Goal: Task Accomplishment & Management: Manage account settings

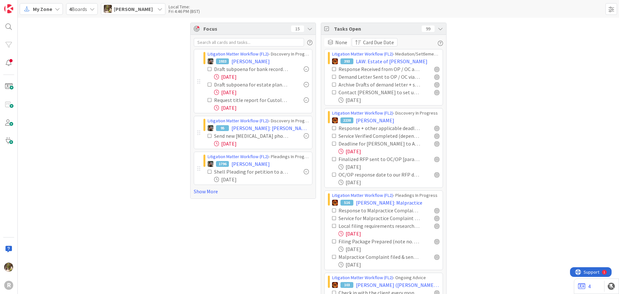
drag, startPoint x: 212, startPoint y: 191, endPoint x: 154, endPoint y: 185, distance: 58.7
click at [210, 190] on link "Show More" at bounding box center [253, 191] width 119 height 8
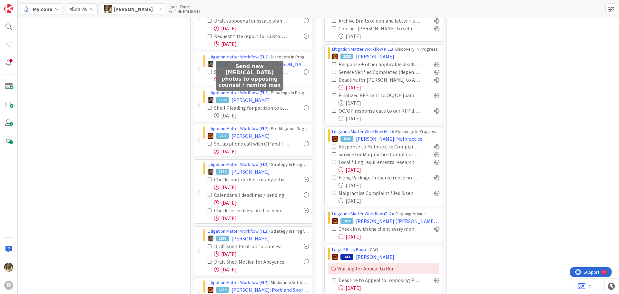
scroll to position [65, 0]
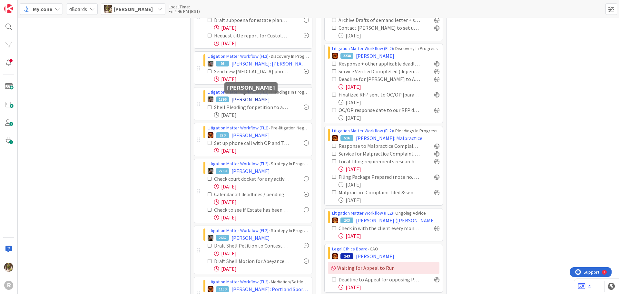
click at [247, 98] on span "[PERSON_NAME]" at bounding box center [251, 100] width 38 height 8
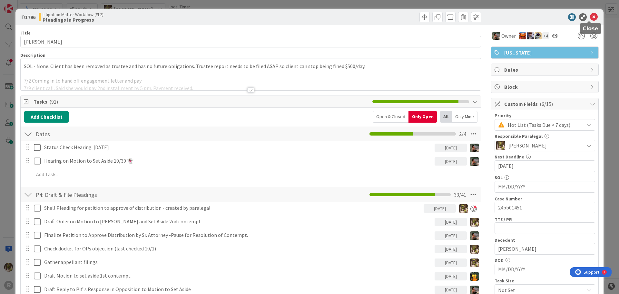
click at [590, 17] on icon at bounding box center [594, 17] width 8 height 8
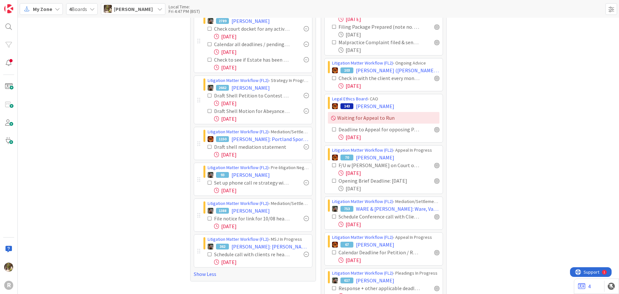
scroll to position [226, 0]
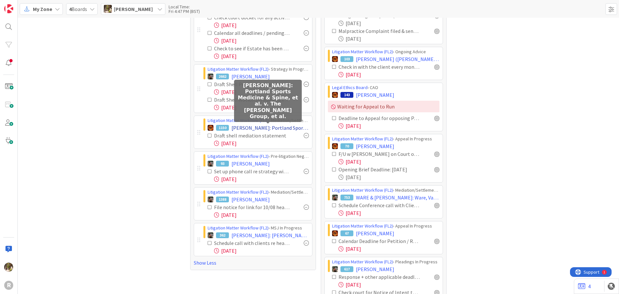
click at [285, 128] on span "[PERSON_NAME]: Portland Sports Medicine & Spine, et al. v. The [PERSON_NAME] Gr…" at bounding box center [270, 128] width 77 height 8
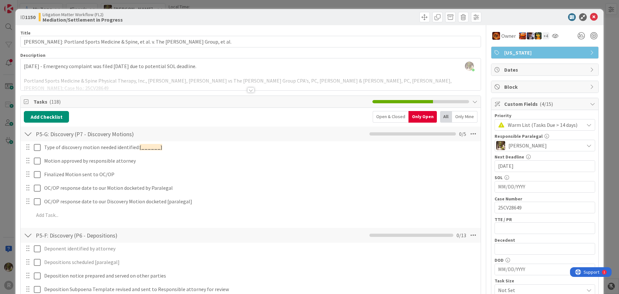
click at [29, 136] on div at bounding box center [28, 134] width 8 height 12
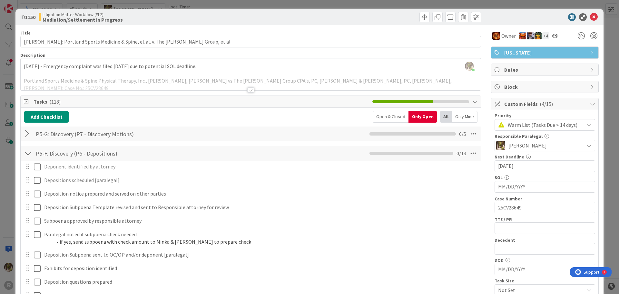
click at [26, 152] on div at bounding box center [28, 153] width 8 height 12
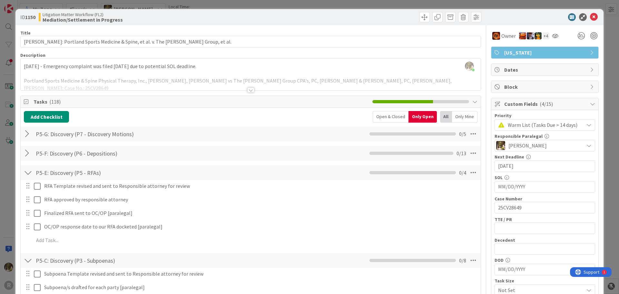
scroll to position [97, 0]
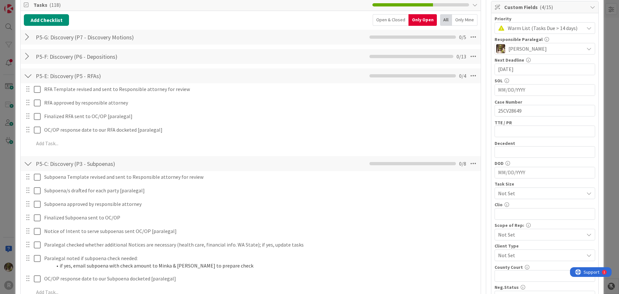
click at [30, 74] on div at bounding box center [28, 76] width 8 height 12
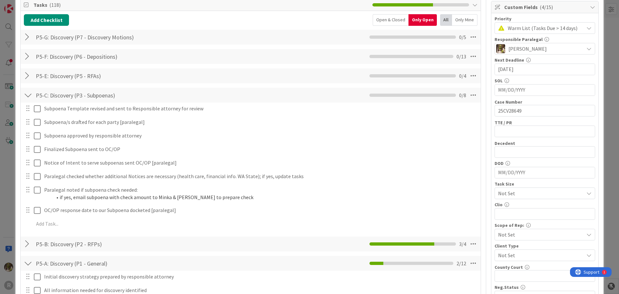
click at [30, 90] on div at bounding box center [28, 95] width 8 height 12
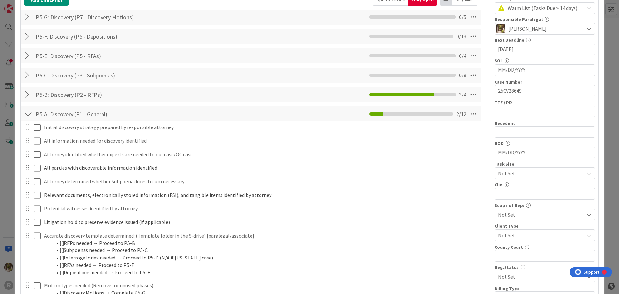
scroll to position [194, 0]
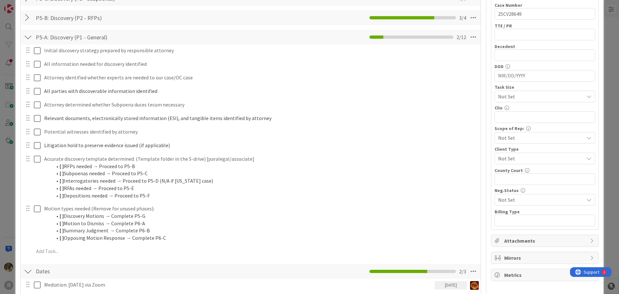
click at [25, 37] on div at bounding box center [28, 37] width 8 height 12
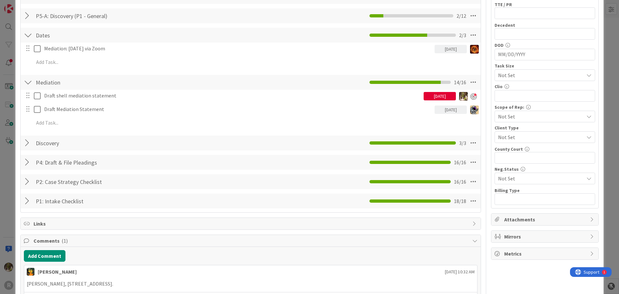
scroll to position [226, 0]
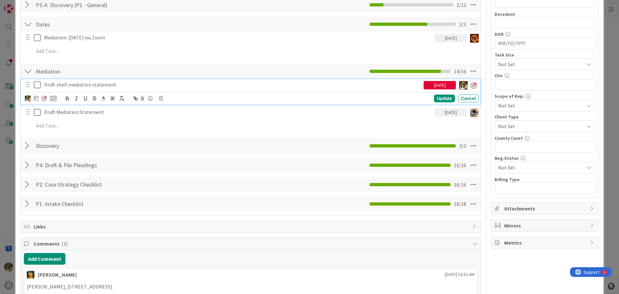
click at [116, 84] on p "Draft shell mediation statement" at bounding box center [232, 84] width 377 height 7
click at [35, 97] on icon at bounding box center [36, 98] width 5 height 5
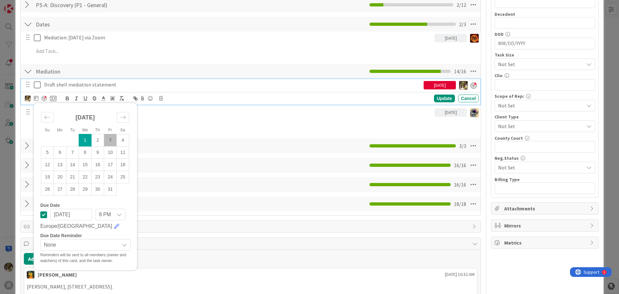
click at [111, 144] on td "3" at bounding box center [110, 140] width 13 height 12
type input "[DATE]"
click at [442, 99] on div "Update" at bounding box center [444, 99] width 21 height 8
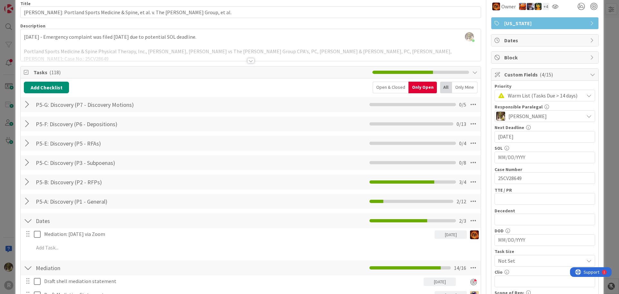
scroll to position [0, 0]
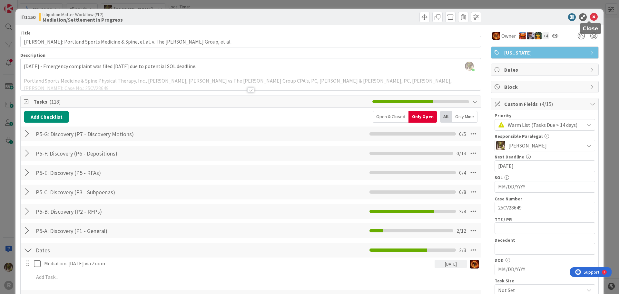
click at [590, 16] on icon at bounding box center [594, 17] width 8 height 8
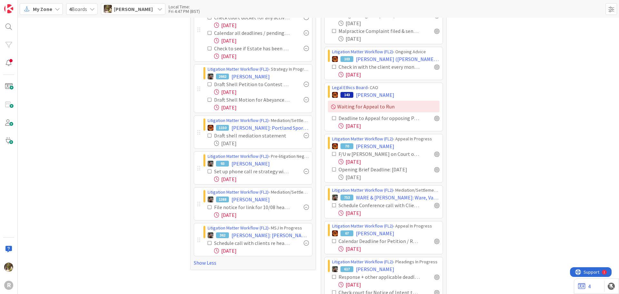
scroll to position [307, 0]
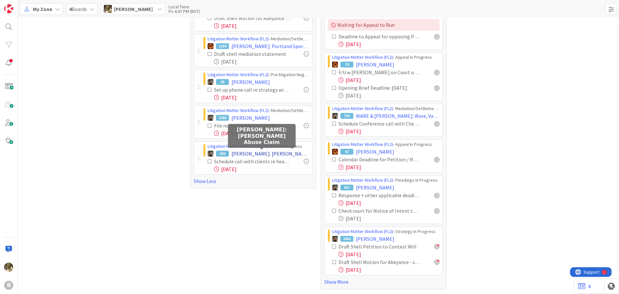
click at [276, 151] on span "[PERSON_NAME]: [PERSON_NAME] Abuse Claim" at bounding box center [270, 154] width 77 height 8
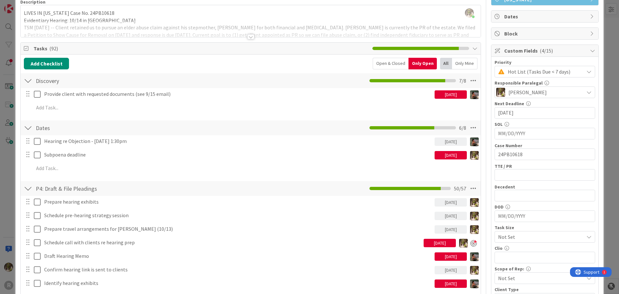
scroll to position [65, 0]
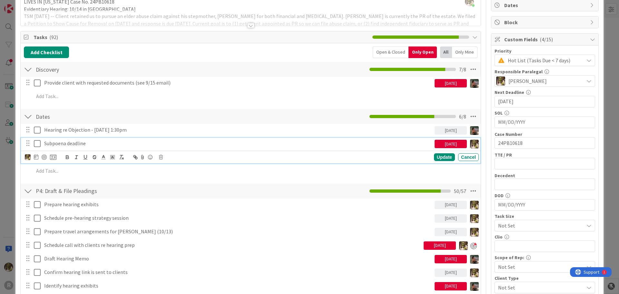
click at [75, 141] on p "Subpoena deadline" at bounding box center [238, 143] width 388 height 7
click at [41, 156] on div at bounding box center [41, 157] width 32 height 8
click at [42, 156] on div at bounding box center [44, 157] width 5 height 5
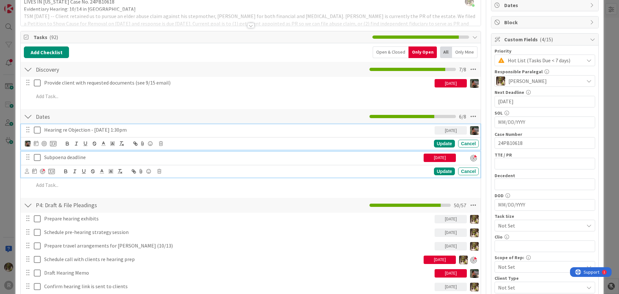
click at [90, 133] on div "Hearing re Objection - 10/14 at 1:30pm [DATE] Update Cancel" at bounding box center [251, 136] width 460 height 25
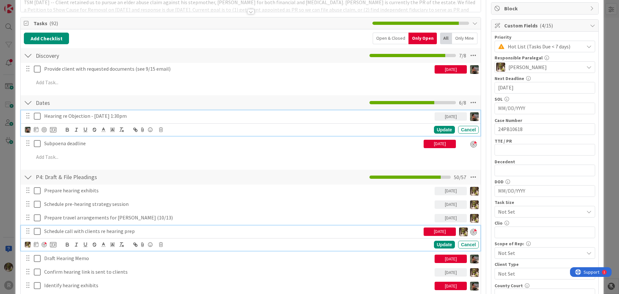
click at [121, 232] on p "Schedule call with clients re hearing prep" at bounding box center [232, 230] width 377 height 7
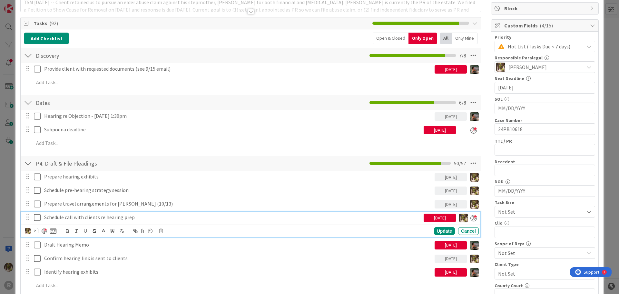
scroll to position [65, 0]
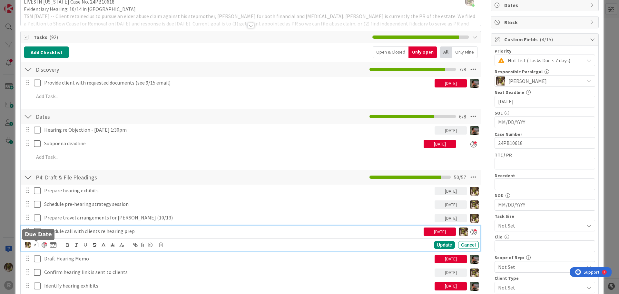
click at [35, 243] on icon at bounding box center [36, 244] width 5 height 5
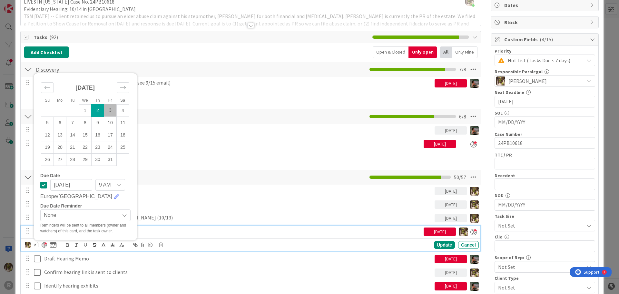
click at [114, 105] on td "3" at bounding box center [110, 110] width 13 height 12
type input "[DATE]"
click at [441, 246] on div "Update" at bounding box center [444, 245] width 21 height 8
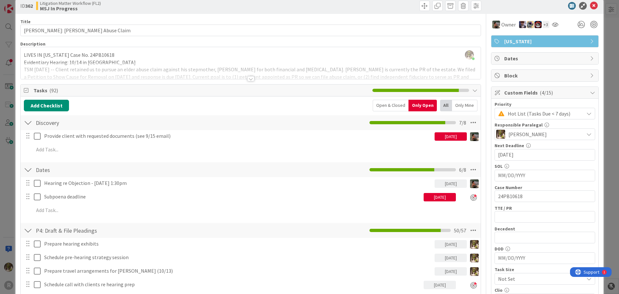
scroll to position [0, 0]
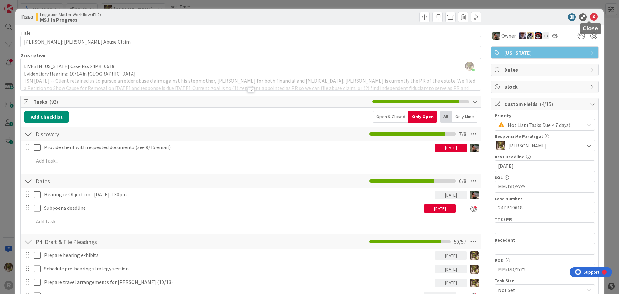
click at [590, 20] on icon at bounding box center [594, 17] width 8 height 8
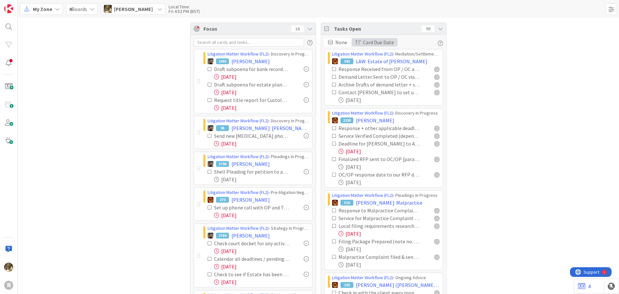
click at [371, 40] on span "Card Due Date" at bounding box center [378, 42] width 31 height 8
click at [357, 75] on icon at bounding box center [358, 74] width 5 height 5
click at [376, 39] on span "Card Due Date" at bounding box center [378, 42] width 31 height 8
click at [357, 98] on icon at bounding box center [358, 98] width 5 height 5
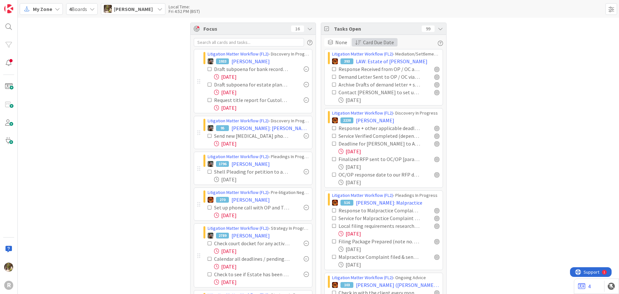
click at [374, 40] on span "Card Due Date" at bounding box center [378, 42] width 31 height 8
click at [356, 88] on icon at bounding box center [358, 86] width 5 height 5
click at [339, 42] on span "None" at bounding box center [342, 42] width 12 height 8
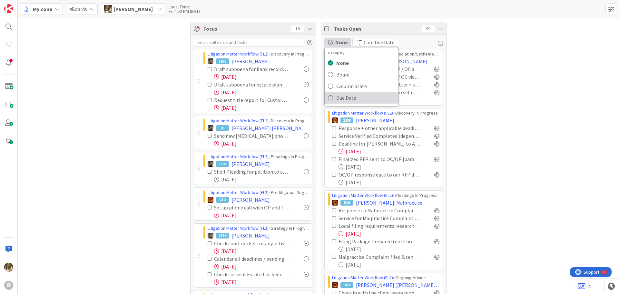
click at [328, 98] on icon at bounding box center [330, 98] width 5 height 10
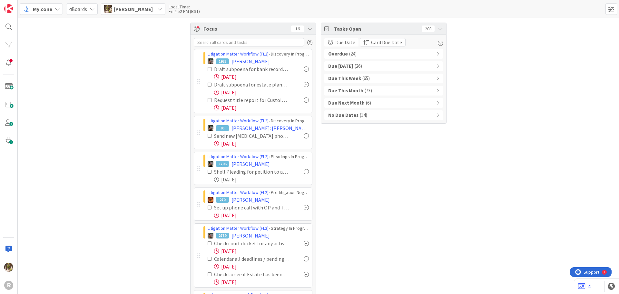
click at [493, 84] on div "Focus 16 Litigation Matter Workflow (FL2) › Discovery In Progress 1933 [PERSON_…" at bounding box center [319, 267] width 602 height 498
click at [437, 51] on div "Overdue ( 24 )" at bounding box center [384, 54] width 119 height 10
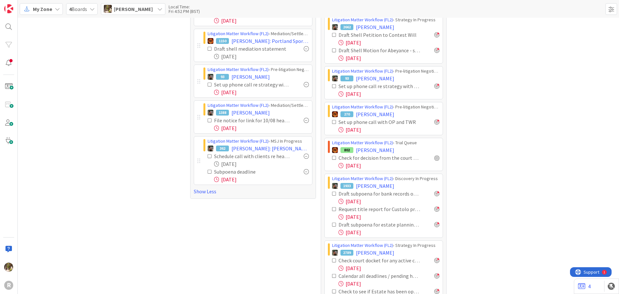
scroll to position [323, 0]
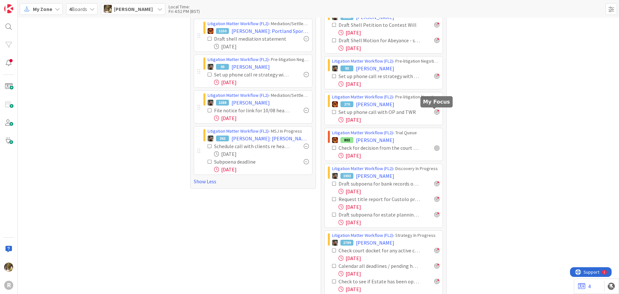
click at [435, 113] on div at bounding box center [437, 111] width 5 height 5
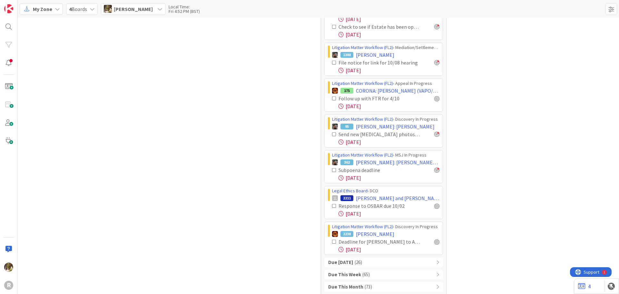
scroll to position [608, 0]
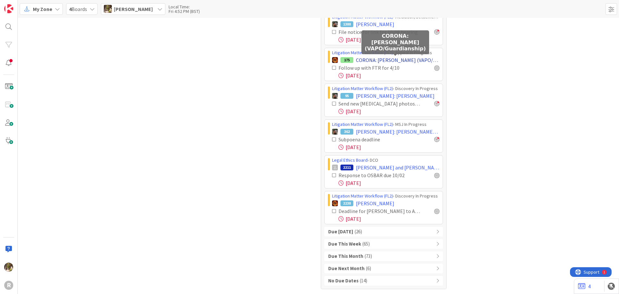
click at [420, 61] on span "CORONA: [PERSON_NAME] (VAPO/Guardianship)" at bounding box center [398, 60] width 84 height 8
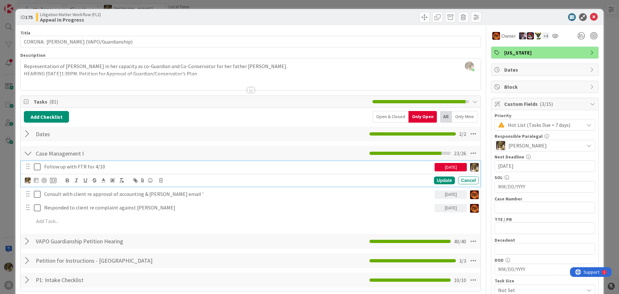
click at [38, 169] on icon at bounding box center [37, 167] width 7 height 8
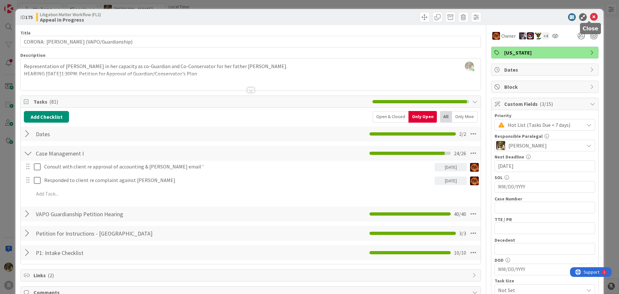
click at [590, 17] on icon at bounding box center [594, 17] width 8 height 8
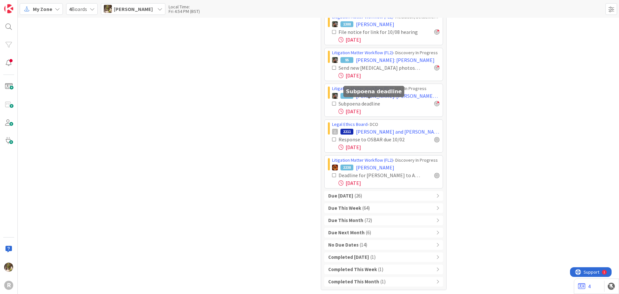
scroll to position [609, 0]
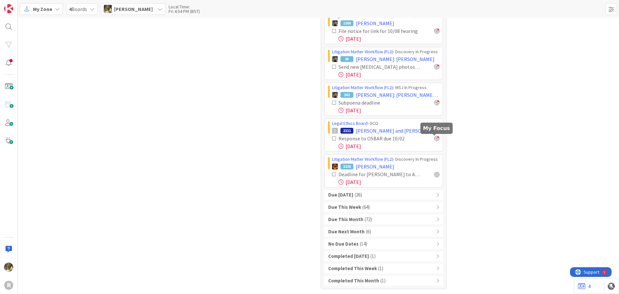
click at [437, 139] on div at bounding box center [437, 138] width 5 height 5
click at [409, 194] on div "Due [DATE] ( 26 )" at bounding box center [384, 195] width 119 height 10
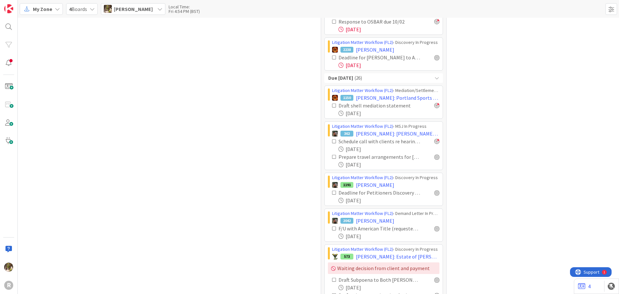
scroll to position [738, 0]
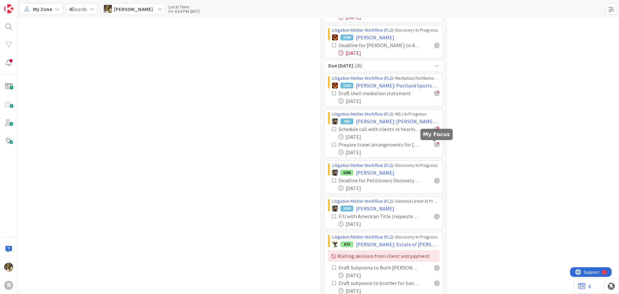
click at [436, 147] on div at bounding box center [437, 144] width 5 height 5
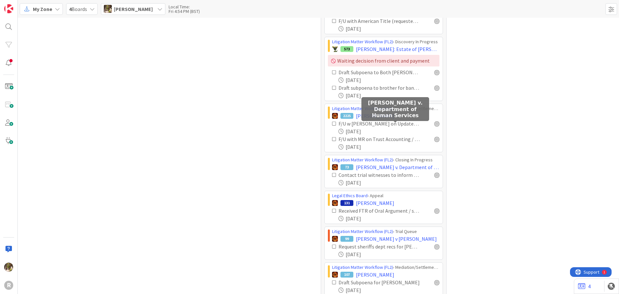
scroll to position [931, 0]
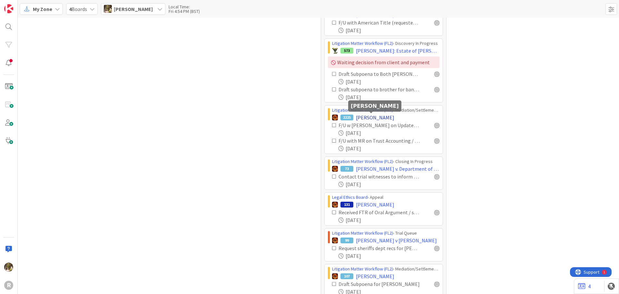
click at [385, 115] on span "[PERSON_NAME]" at bounding box center [375, 118] width 38 height 8
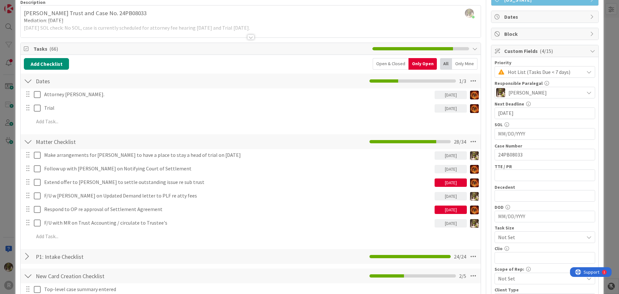
scroll to position [65, 0]
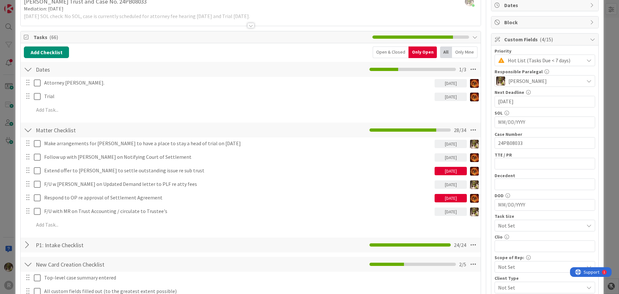
click at [457, 52] on div "Only Mine" at bounding box center [464, 52] width 25 height 12
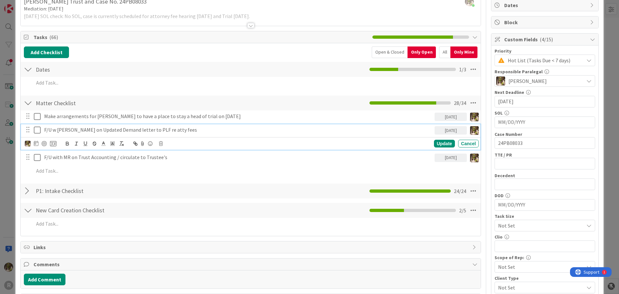
click at [86, 131] on p "F/U w [PERSON_NAME] on Updated Demand letter to PLF re atty fees" at bounding box center [238, 129] width 388 height 7
click at [37, 145] on icon at bounding box center [36, 143] width 5 height 5
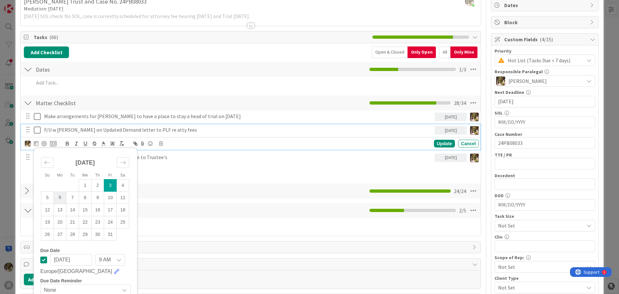
click at [59, 199] on td "6" at bounding box center [60, 197] width 13 height 12
type input "[DATE]"
click at [434, 144] on div "Update" at bounding box center [444, 144] width 21 height 8
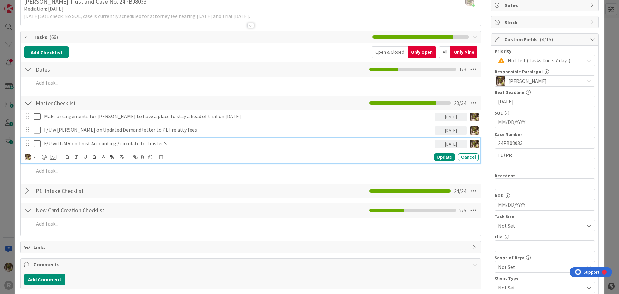
click at [227, 147] on p "F/U with MR on Trust Accounting / circulate to Trustee's" at bounding box center [238, 143] width 388 height 7
click at [34, 156] on icon at bounding box center [36, 156] width 5 height 5
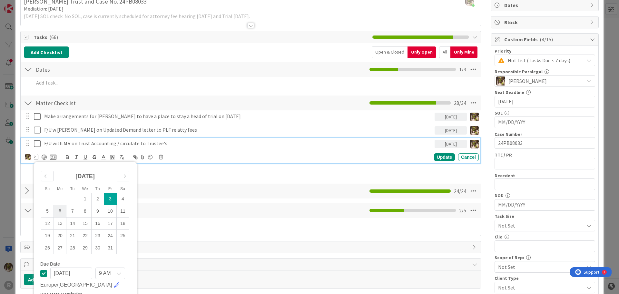
click at [56, 212] on td "6" at bounding box center [60, 211] width 13 height 12
type input "[DATE]"
click at [443, 156] on div "Update" at bounding box center [444, 157] width 21 height 8
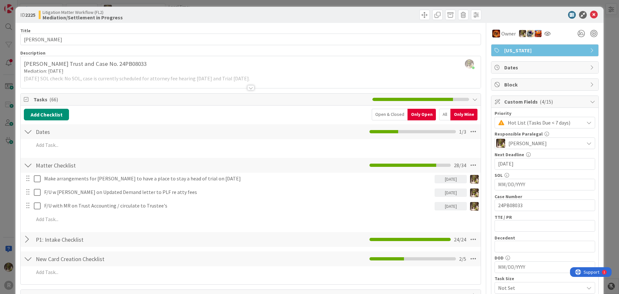
scroll to position [0, 0]
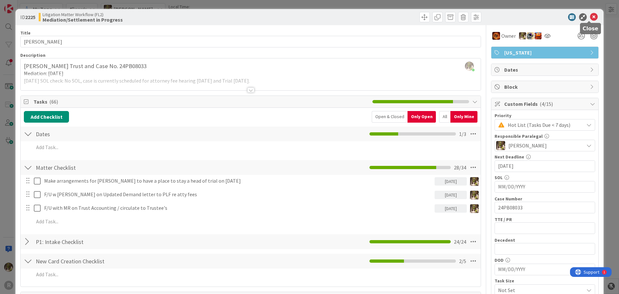
click at [592, 19] on icon at bounding box center [594, 17] width 8 height 8
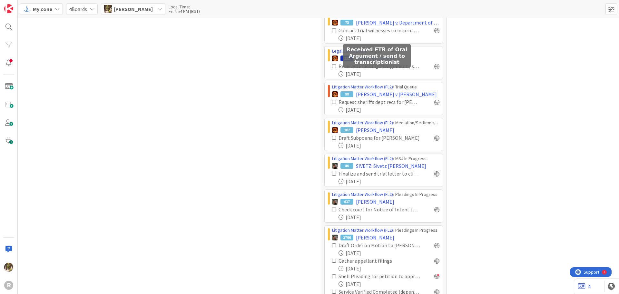
scroll to position [1028, 0]
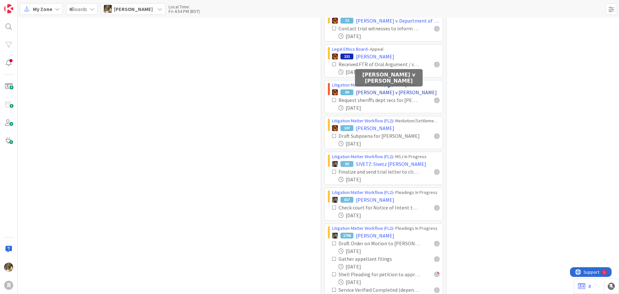
click at [412, 89] on span "[PERSON_NAME] v [PERSON_NAME]" at bounding box center [396, 92] width 81 height 8
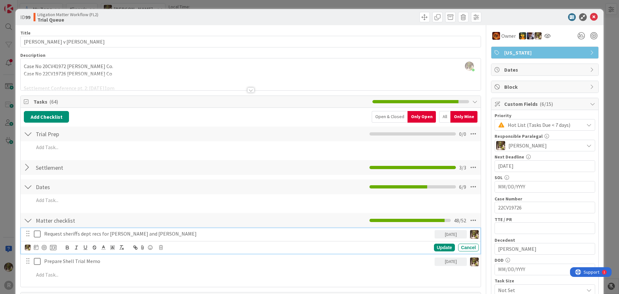
click at [69, 233] on p "Request sheriffs dept recs for [PERSON_NAME] and [PERSON_NAME]" at bounding box center [238, 233] width 388 height 7
click at [36, 248] on icon at bounding box center [36, 247] width 5 height 5
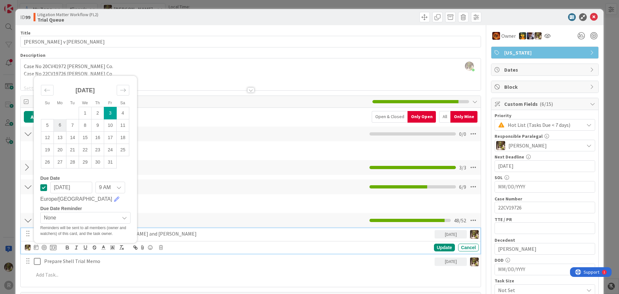
click at [62, 126] on td "6" at bounding box center [60, 125] width 13 height 12
type input "[DATE]"
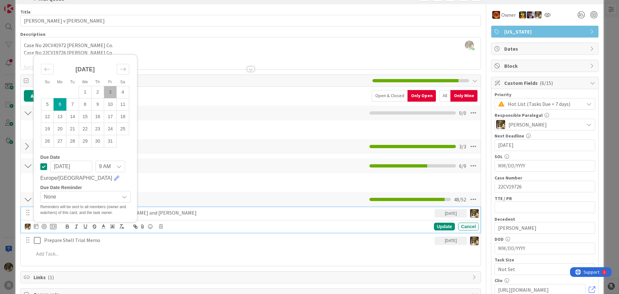
scroll to position [32, 0]
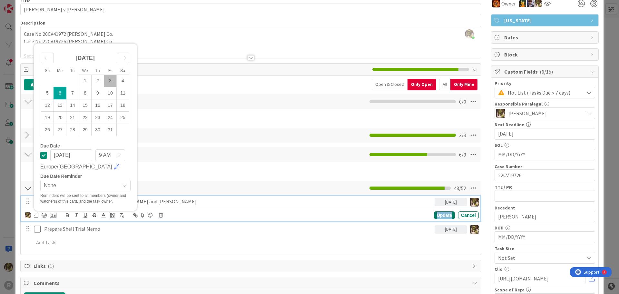
click at [440, 216] on div "Update" at bounding box center [444, 215] width 21 height 8
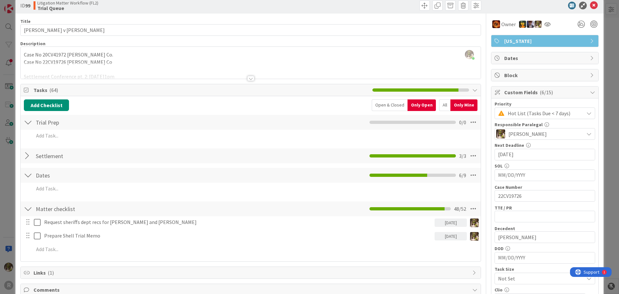
scroll to position [0, 0]
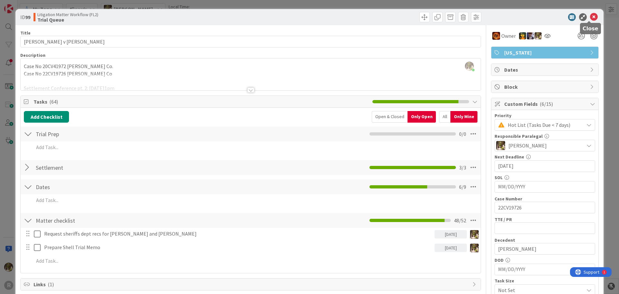
click at [591, 16] on icon at bounding box center [594, 17] width 8 height 8
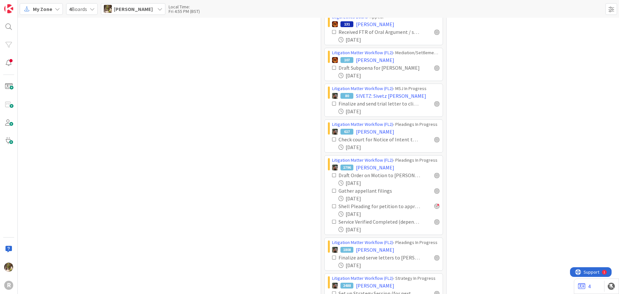
scroll to position [1093, 0]
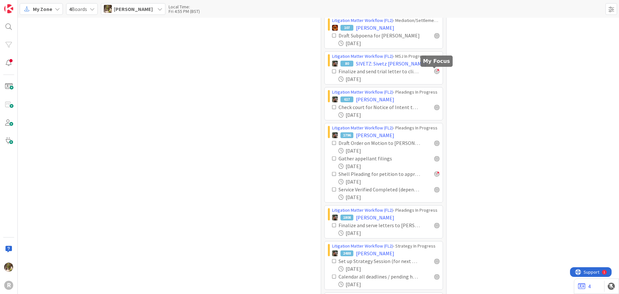
click at [436, 72] on div at bounding box center [437, 71] width 5 height 5
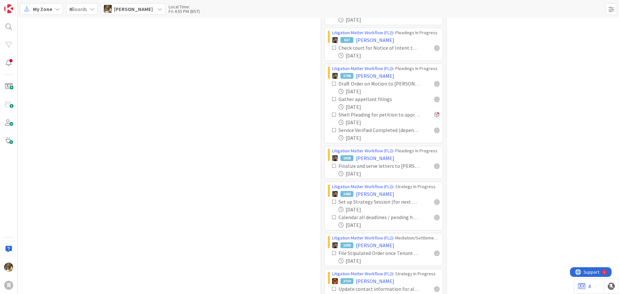
scroll to position [1157, 0]
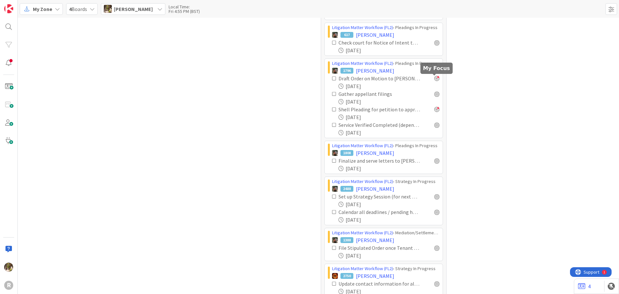
click at [437, 79] on div at bounding box center [437, 78] width 5 height 5
click at [435, 93] on div at bounding box center [437, 93] width 5 height 5
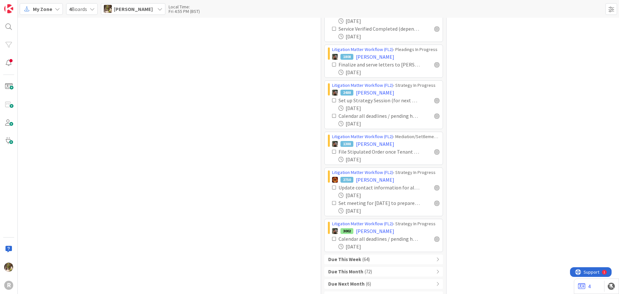
scroll to position [1254, 0]
click at [436, 64] on div at bounding box center [437, 63] width 5 height 5
click at [367, 93] on span "[PERSON_NAME]" at bounding box center [375, 92] width 38 height 8
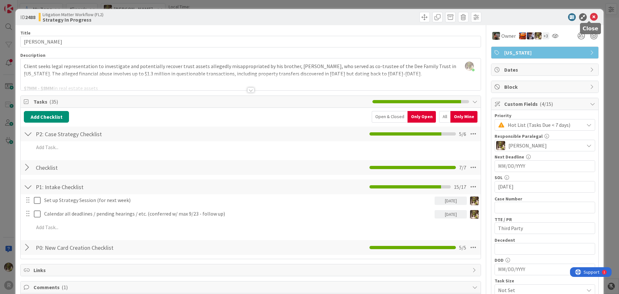
click at [590, 15] on icon at bounding box center [594, 17] width 8 height 8
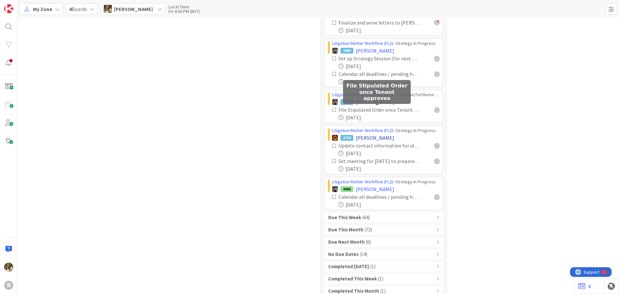
scroll to position [1306, 0]
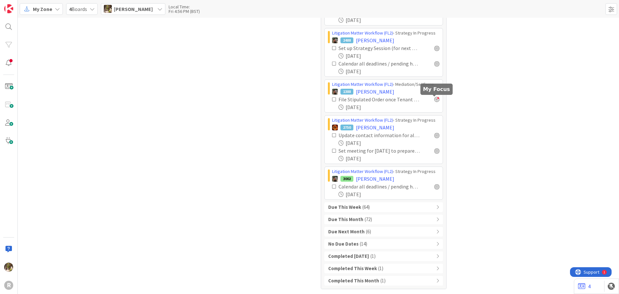
click at [437, 101] on div at bounding box center [437, 99] width 5 height 5
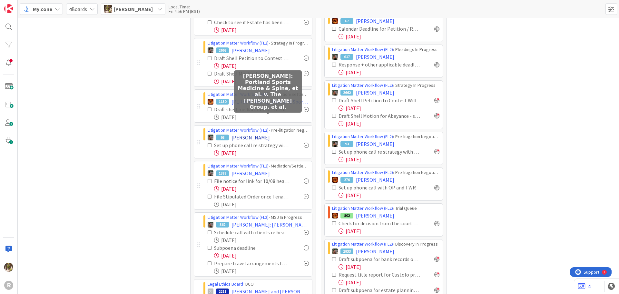
scroll to position [258, 0]
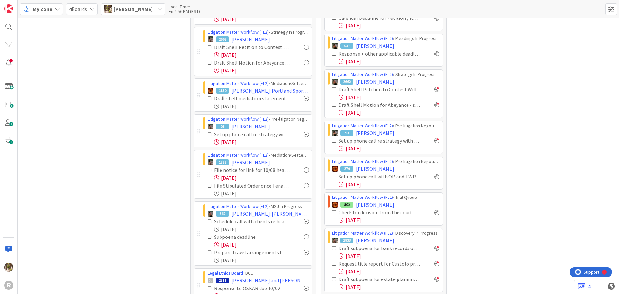
click at [208, 135] on icon at bounding box center [210, 134] width 5 height 5
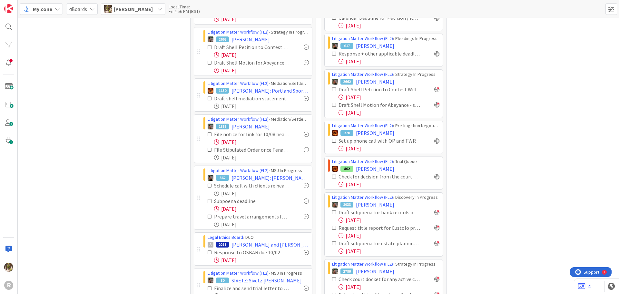
click at [304, 135] on div at bounding box center [306, 134] width 5 height 5
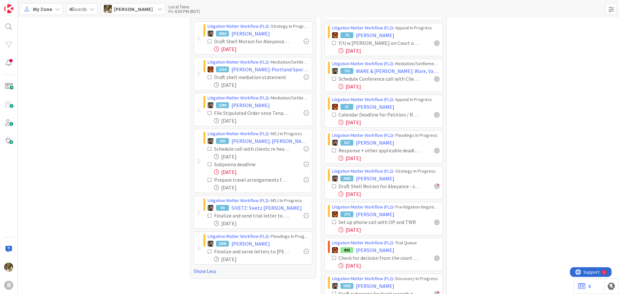
scroll to position [126, 0]
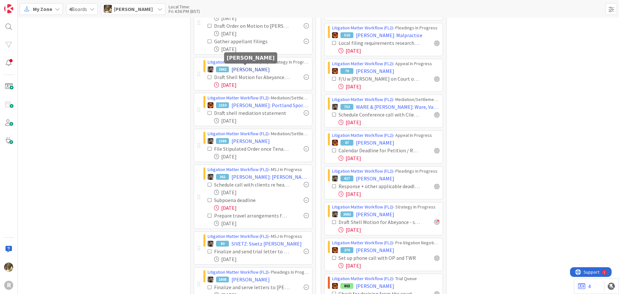
click at [245, 67] on span "[PERSON_NAME]" at bounding box center [251, 69] width 38 height 8
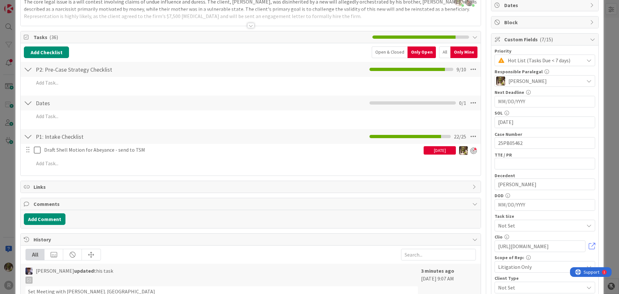
scroll to position [129, 0]
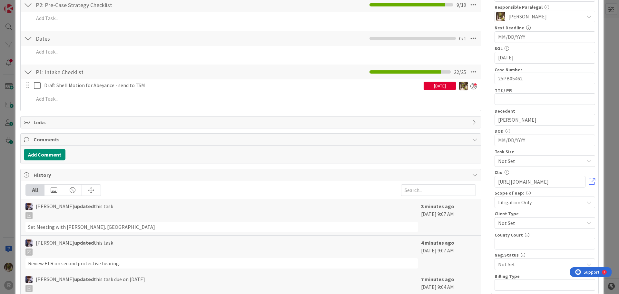
click at [475, 136] on div "Comments" at bounding box center [251, 140] width 460 height 12
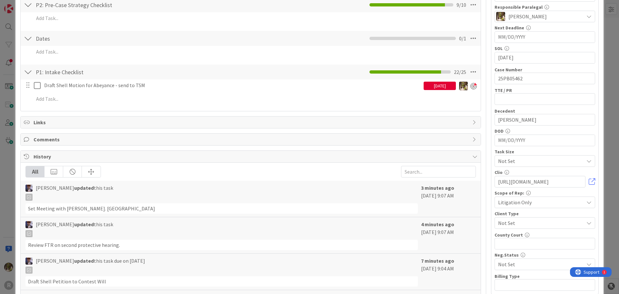
click at [473, 137] on icon at bounding box center [475, 139] width 5 height 5
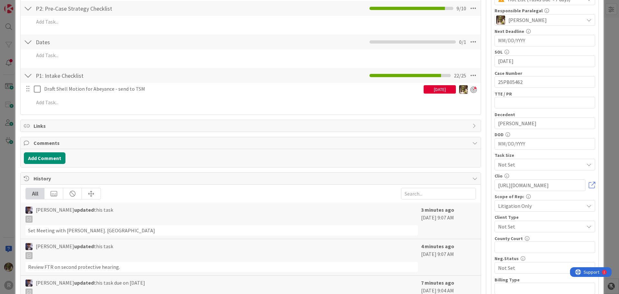
scroll to position [97, 0]
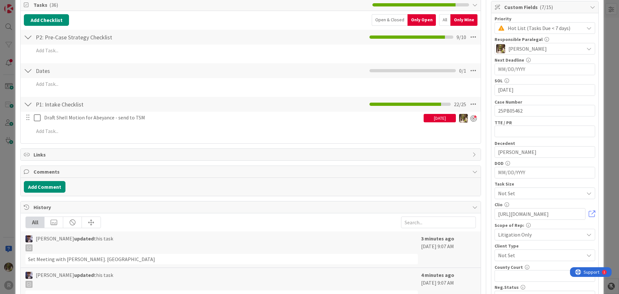
click at [393, 23] on div "Open & Closed" at bounding box center [390, 20] width 36 height 12
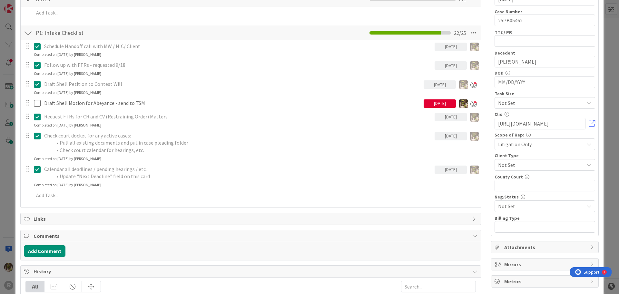
scroll to position [194, 0]
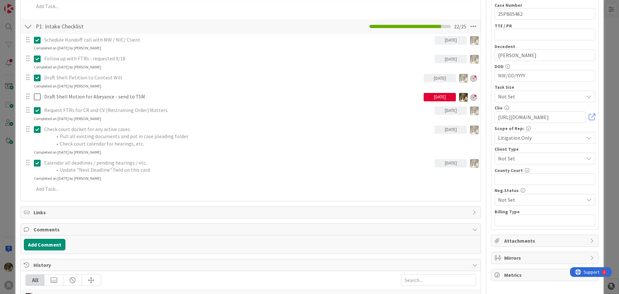
click at [38, 79] on icon at bounding box center [37, 78] width 7 height 8
